Goal: Task Accomplishment & Management: Use online tool/utility

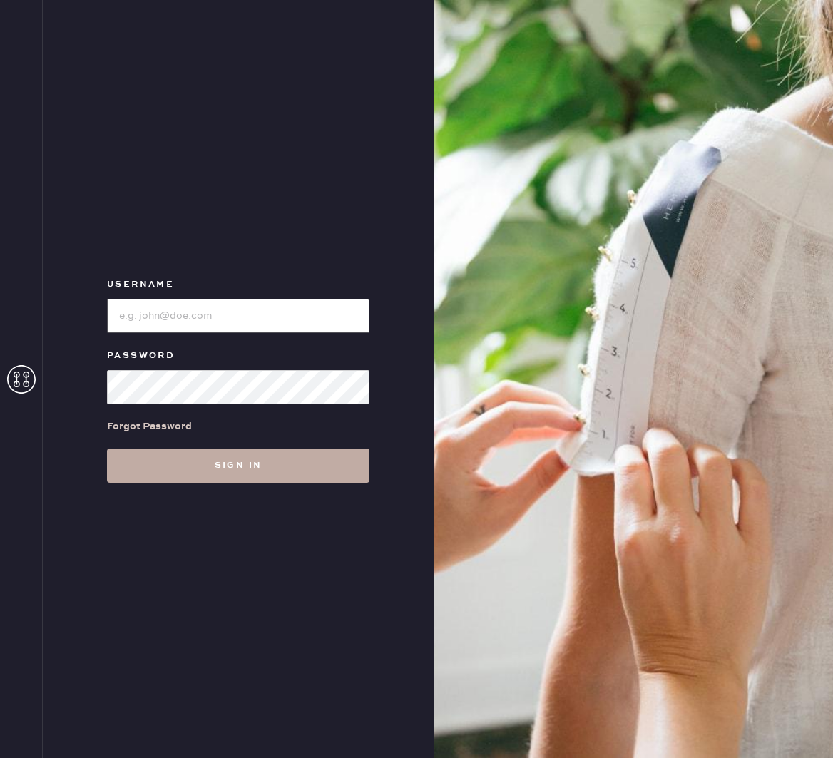
type input "reformationboston"
click at [259, 465] on button "Sign in" at bounding box center [238, 465] width 262 height 34
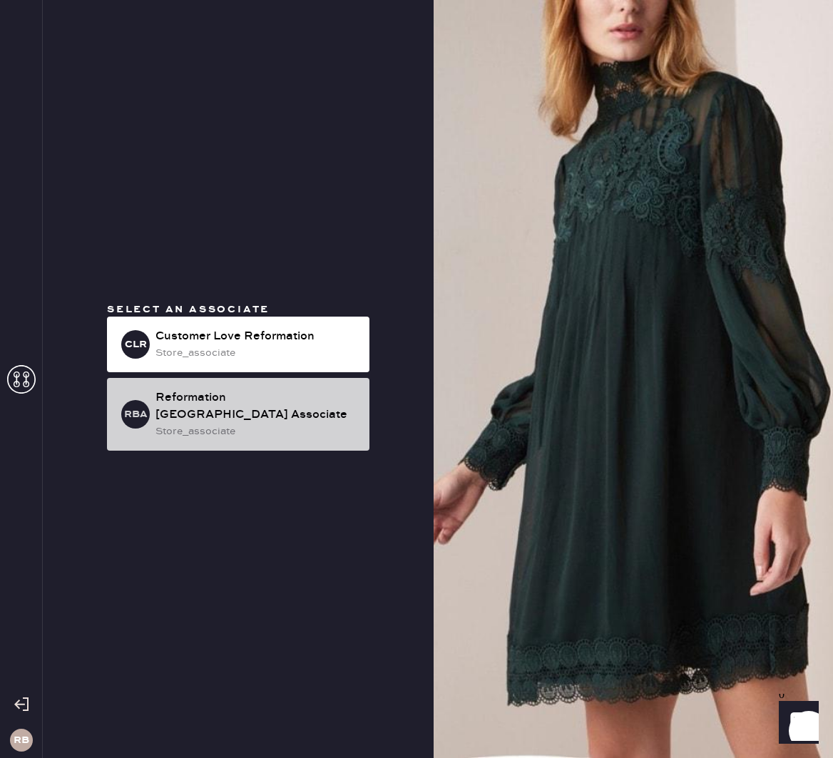
click at [269, 423] on div "store_associate" at bounding box center [256, 431] width 202 height 16
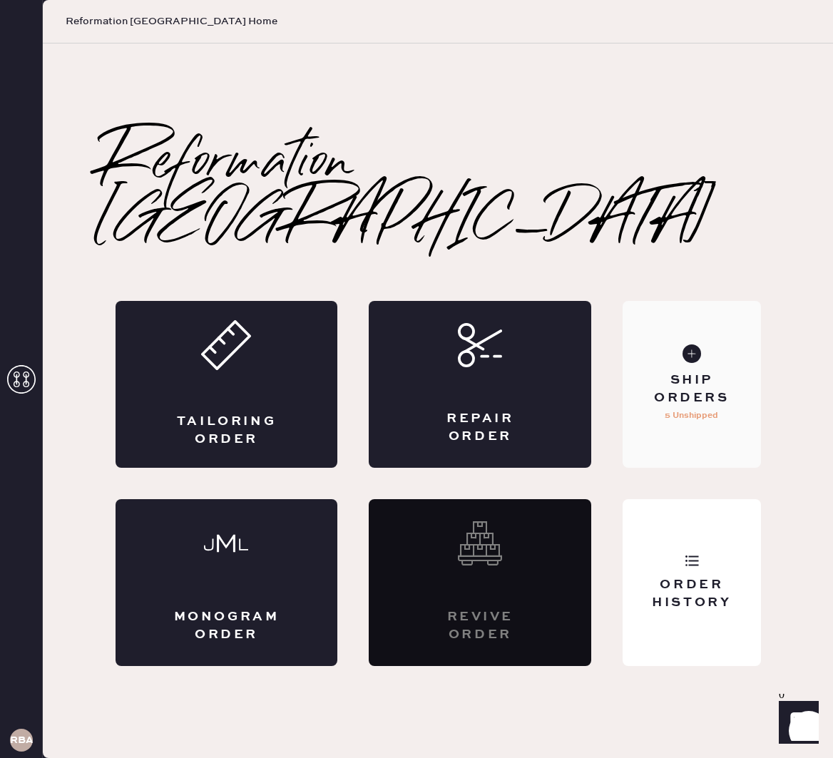
click at [694, 371] on div "Ship Orders" at bounding box center [691, 389] width 115 height 36
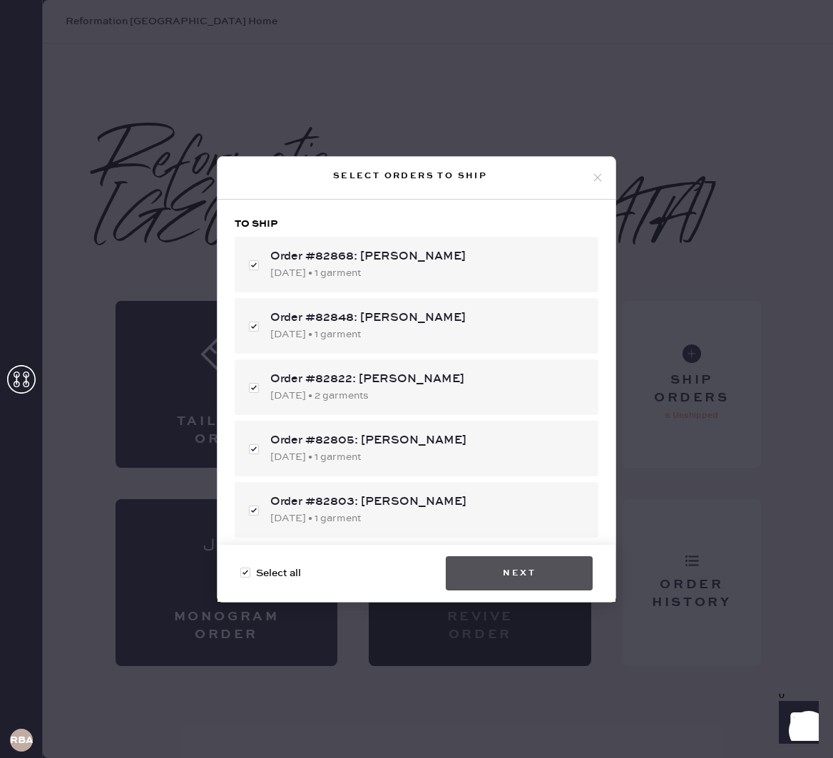
click at [520, 575] on button "Next" at bounding box center [519, 573] width 147 height 34
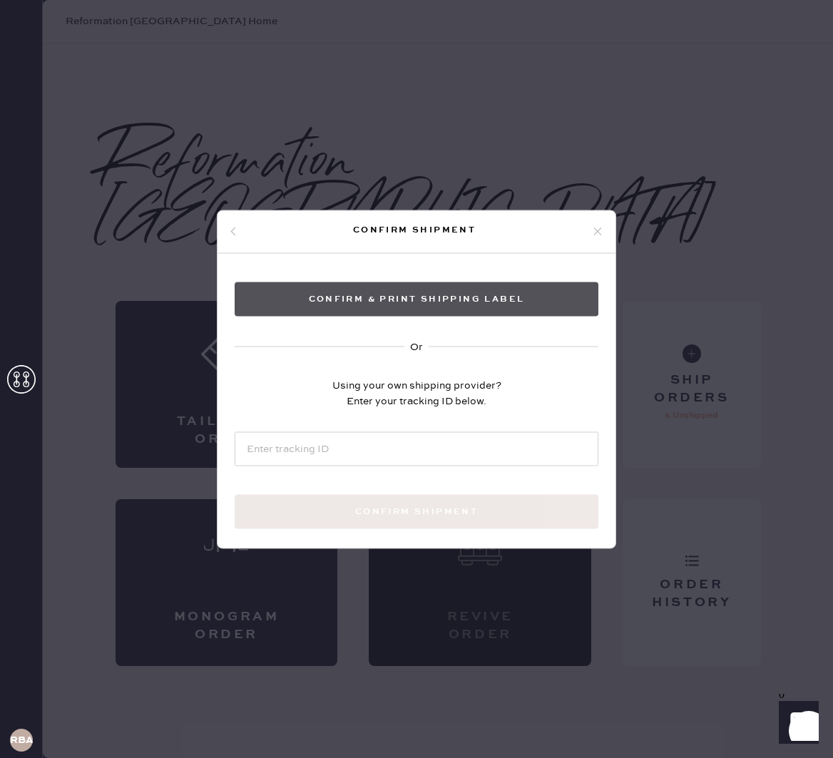
click at [454, 306] on button "Confirm & Print shipping label" at bounding box center [417, 299] width 364 height 34
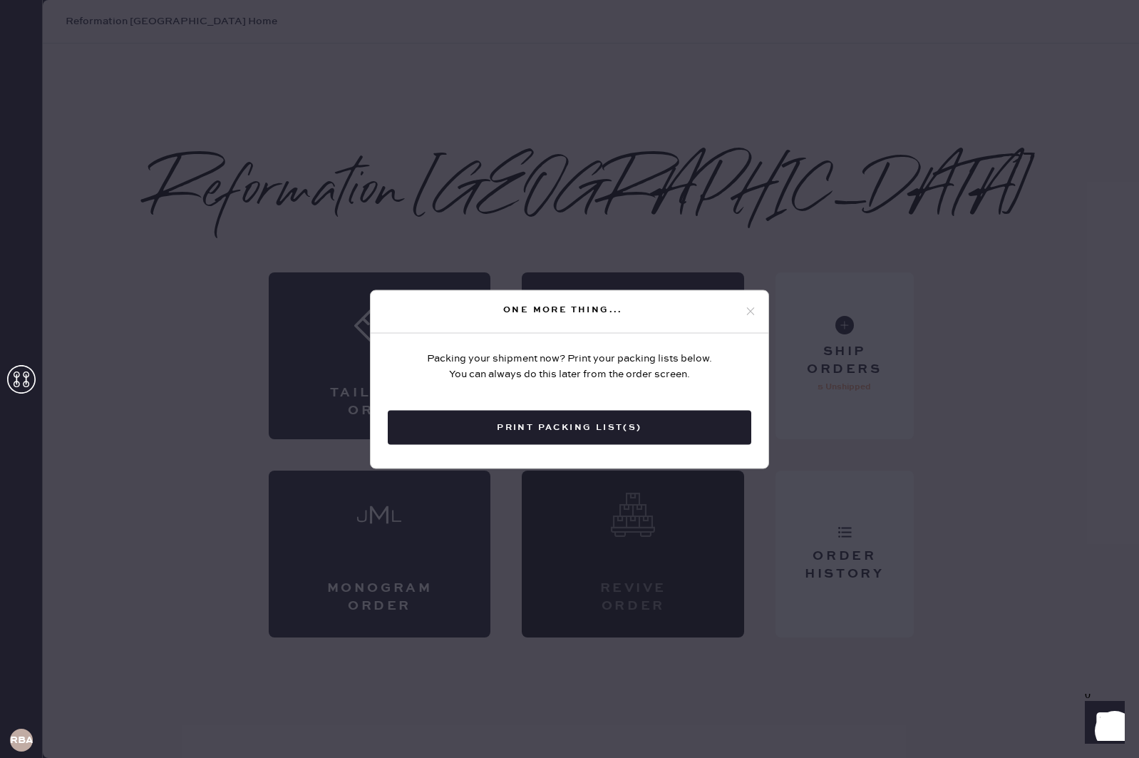
click at [582, 431] on button "Print Packing List(s)" at bounding box center [570, 427] width 364 height 34
